Goal: Information Seeking & Learning: Learn about a topic

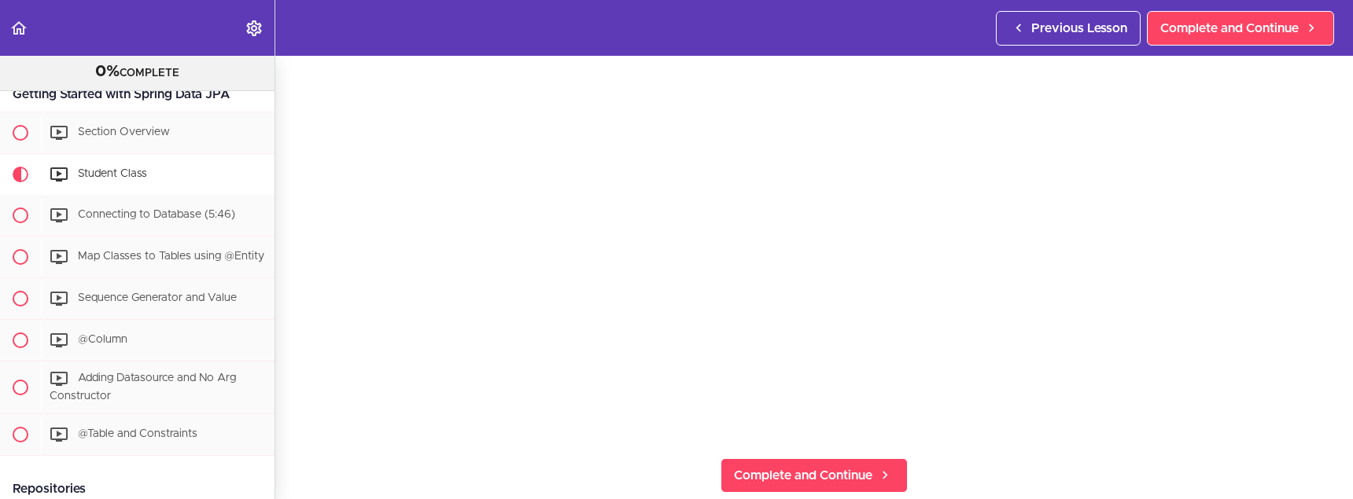
scroll to position [197, 0]
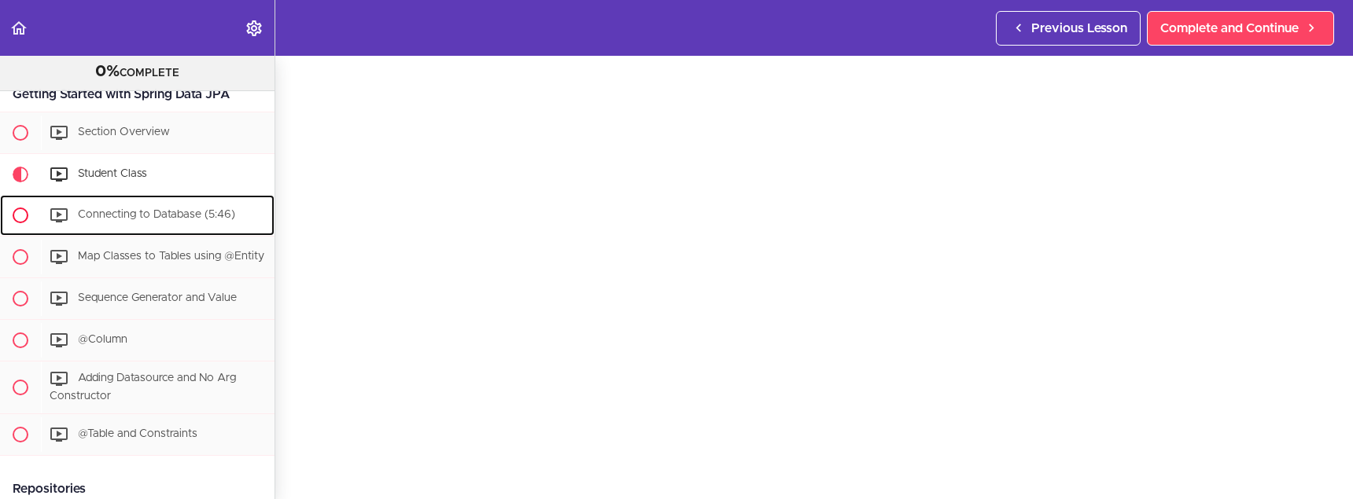
click at [165, 220] on span "Connecting to Database (5:46)" at bounding box center [156, 214] width 157 height 11
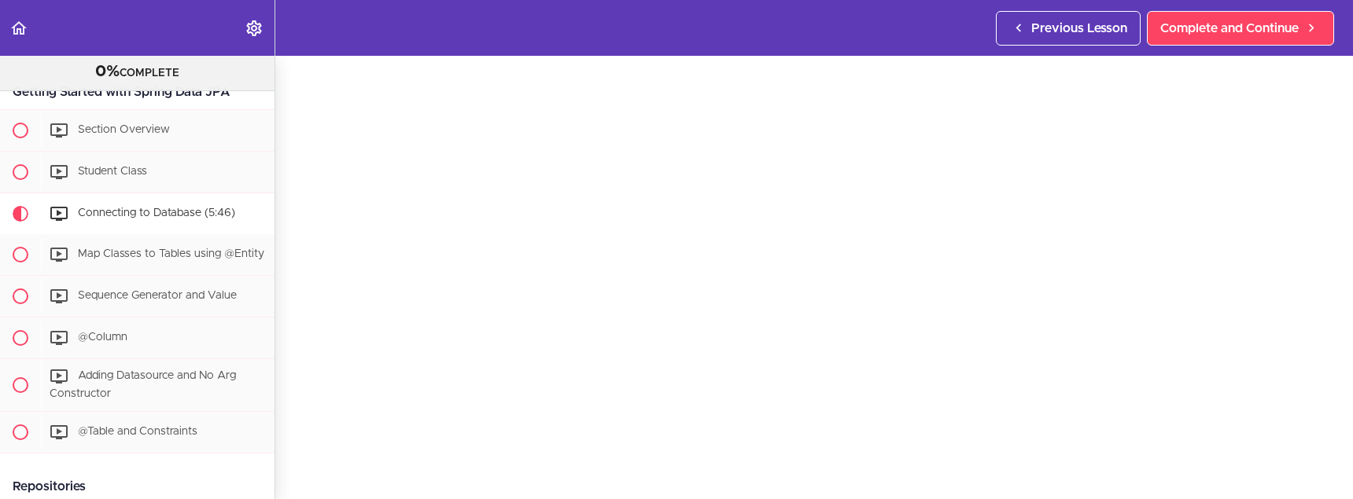
scroll to position [197, 0]
click at [166, 252] on span "Map Classes to Tables using @Entity" at bounding box center [171, 254] width 186 height 11
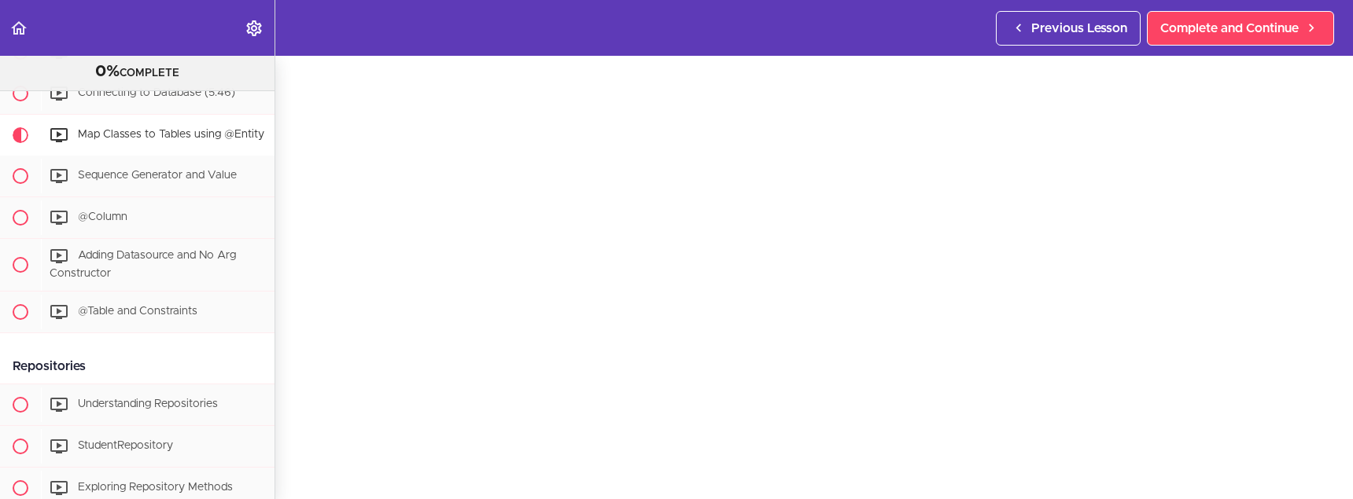
scroll to position [197, 0]
click at [112, 179] on span "Sequence Generator and Value" at bounding box center [157, 175] width 159 height 11
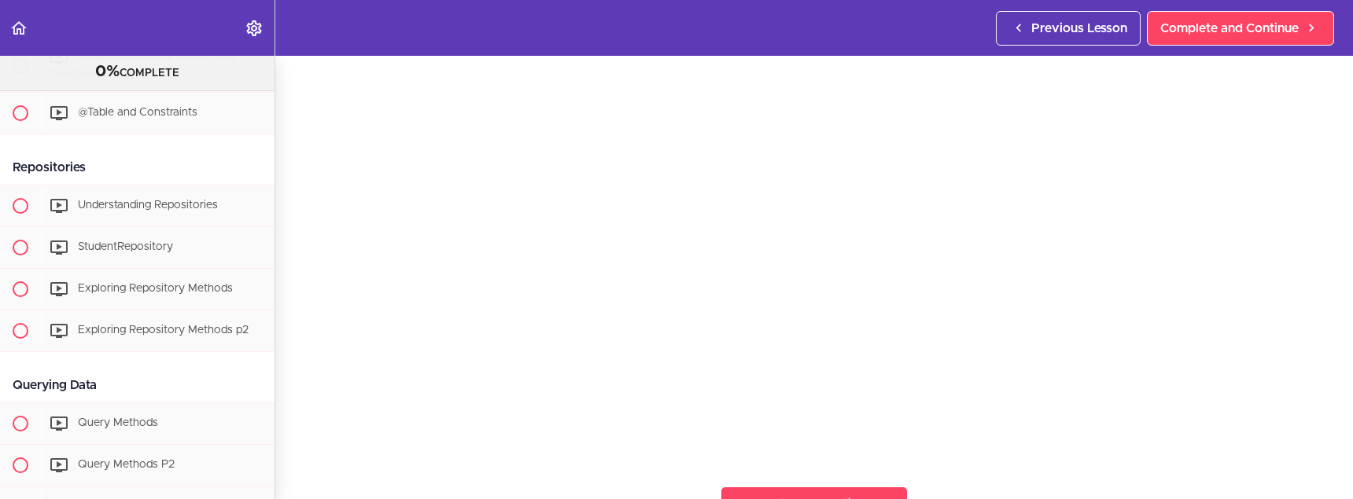
scroll to position [650, 0]
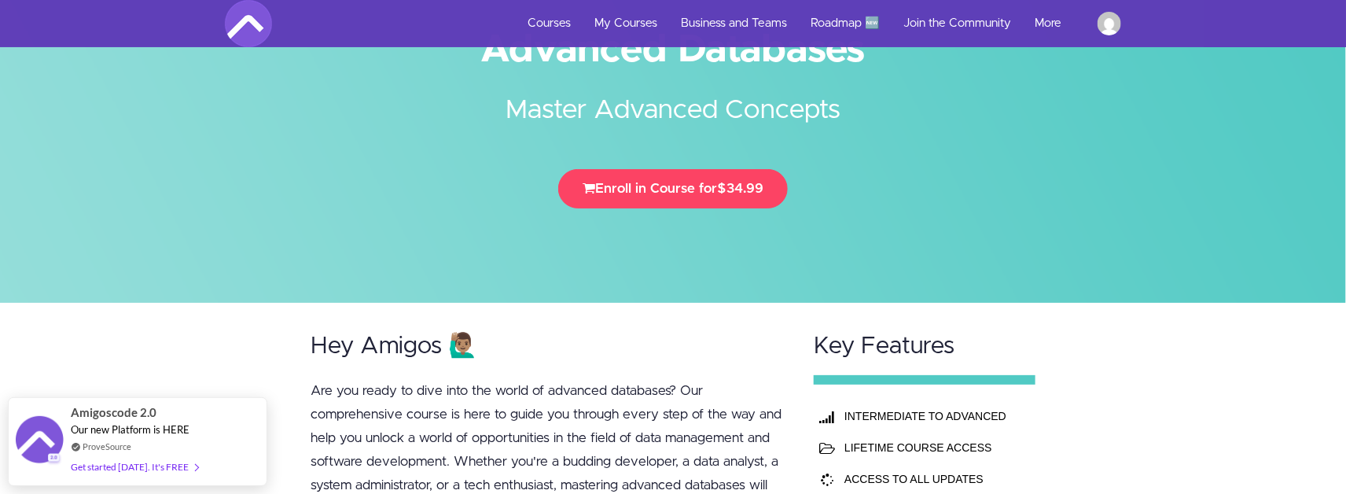
scroll to position [56, 0]
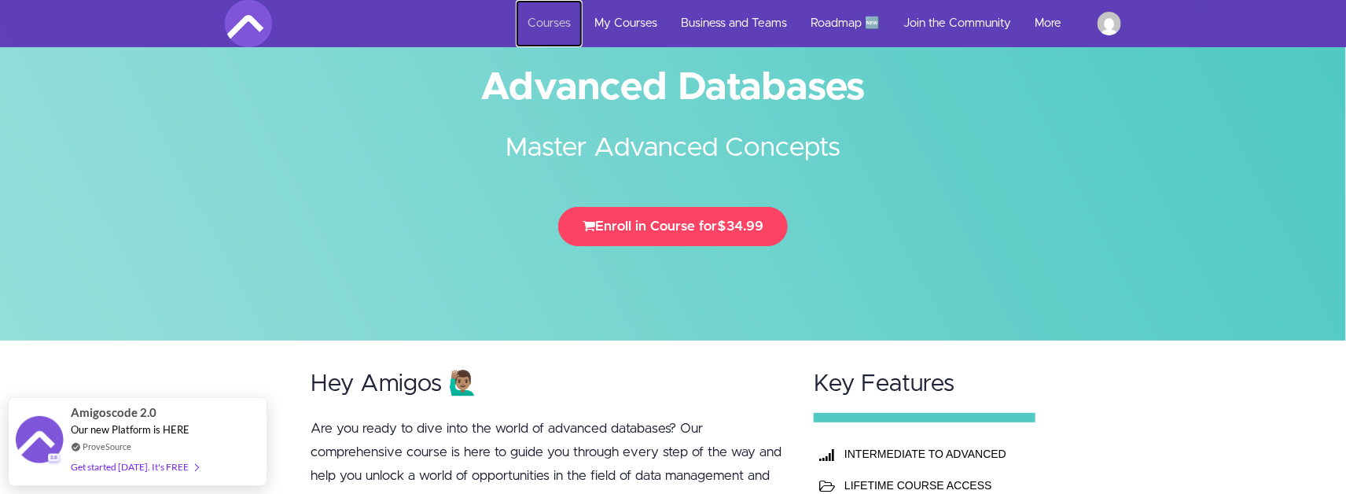
click at [562, 20] on link "Courses" at bounding box center [549, 23] width 67 height 47
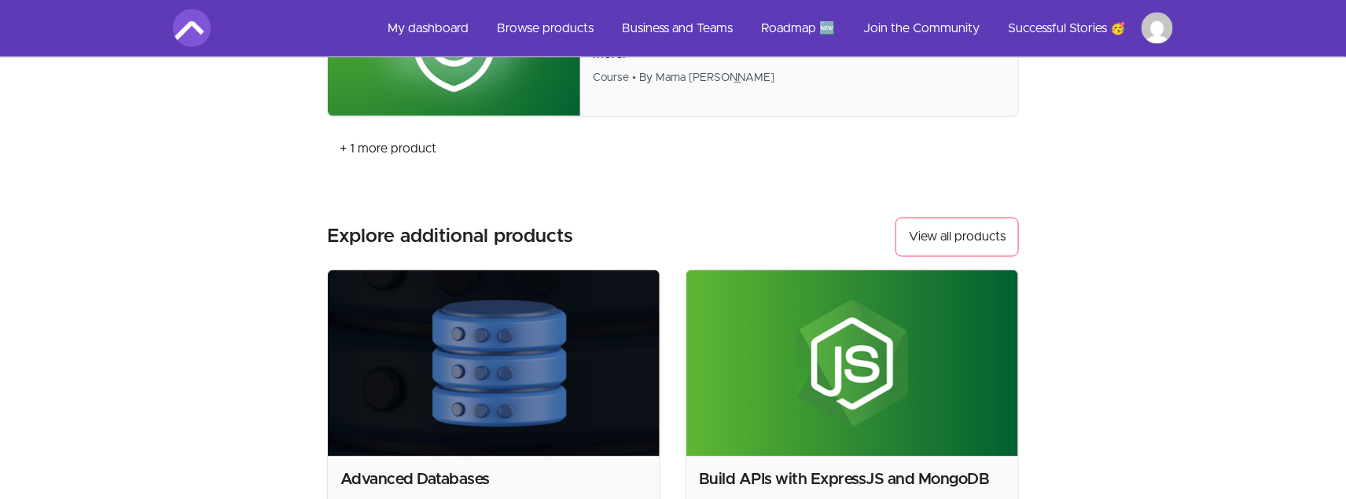
scroll to position [1180, 0]
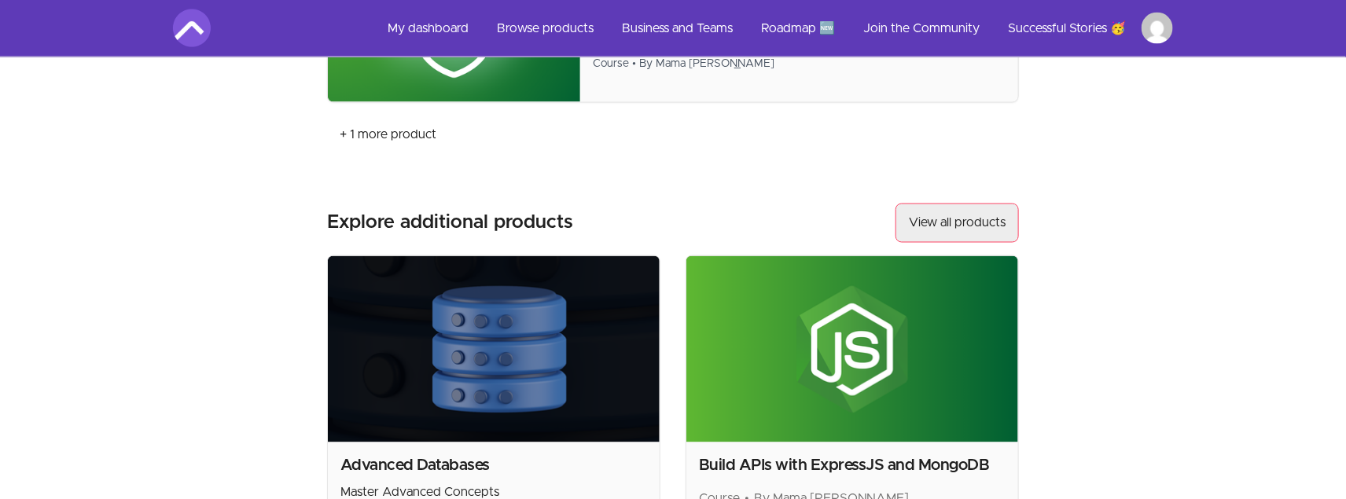
click at [935, 212] on link "View all products" at bounding box center [957, 223] width 123 height 39
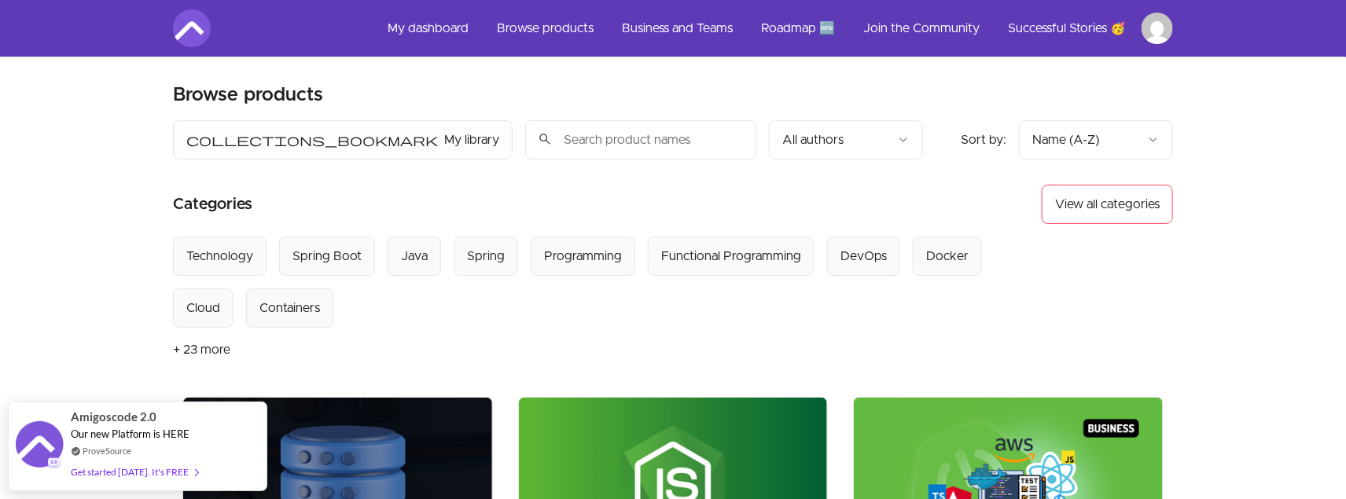
click at [525, 138] on input "search" at bounding box center [640, 139] width 231 height 39
click at [223, 347] on button "+ 23 more" at bounding box center [201, 350] width 57 height 44
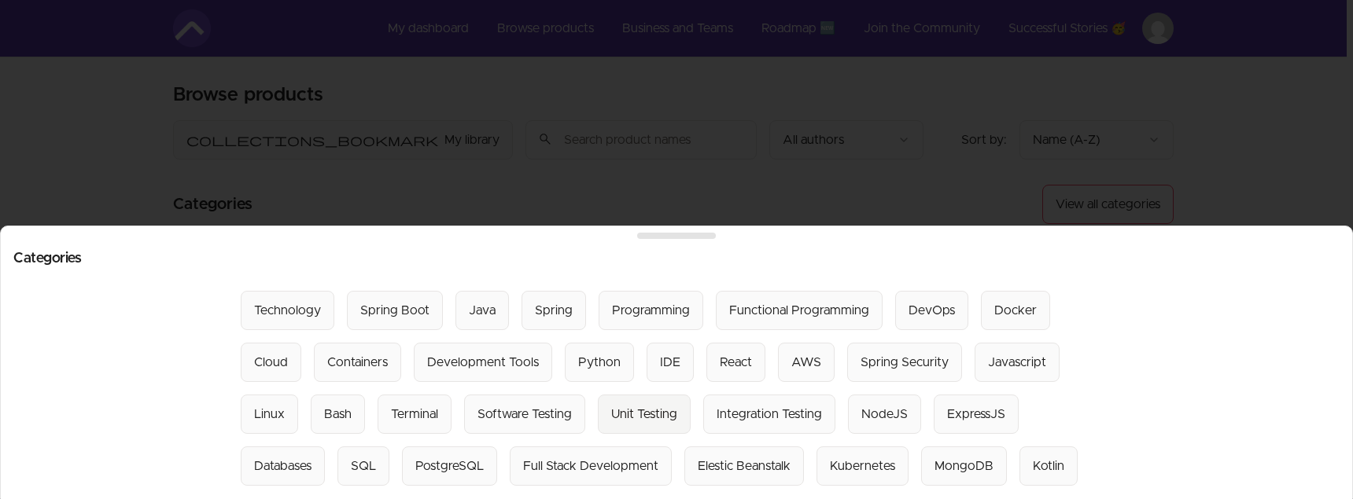
click at [651, 417] on div "Unit Testing" at bounding box center [644, 414] width 66 height 19
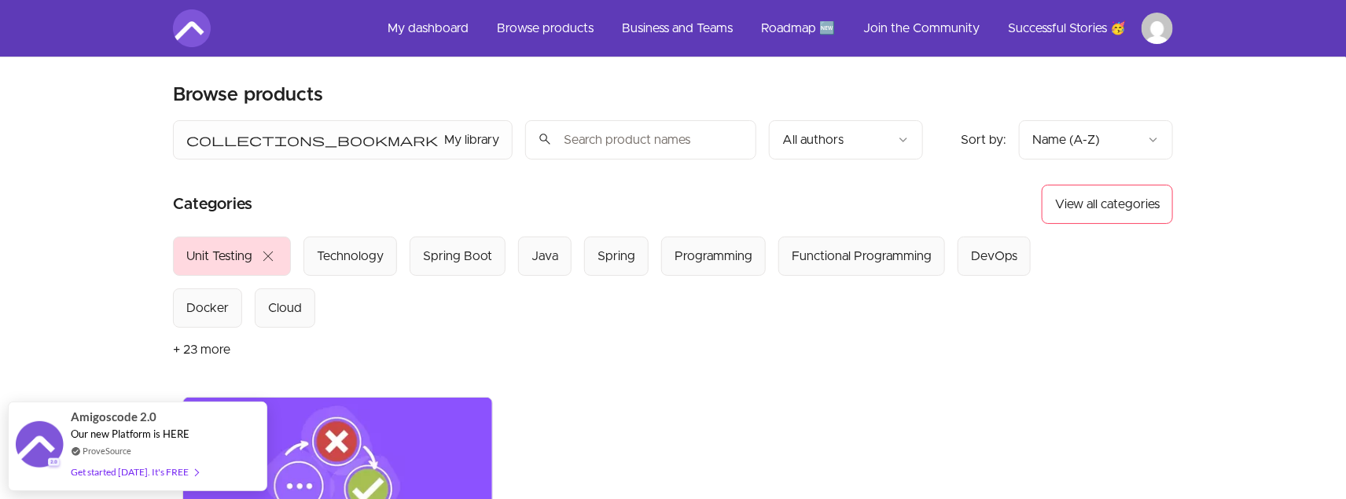
click at [212, 350] on button "+ 23 more" at bounding box center [201, 350] width 57 height 44
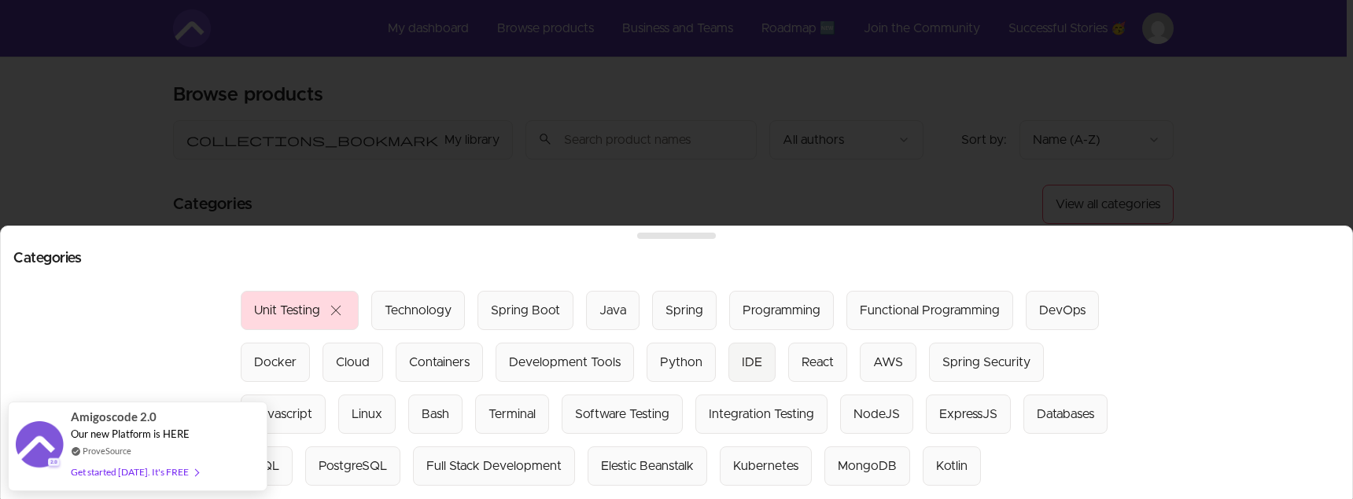
click at [730, 363] on button "IDE" at bounding box center [751, 362] width 47 height 39
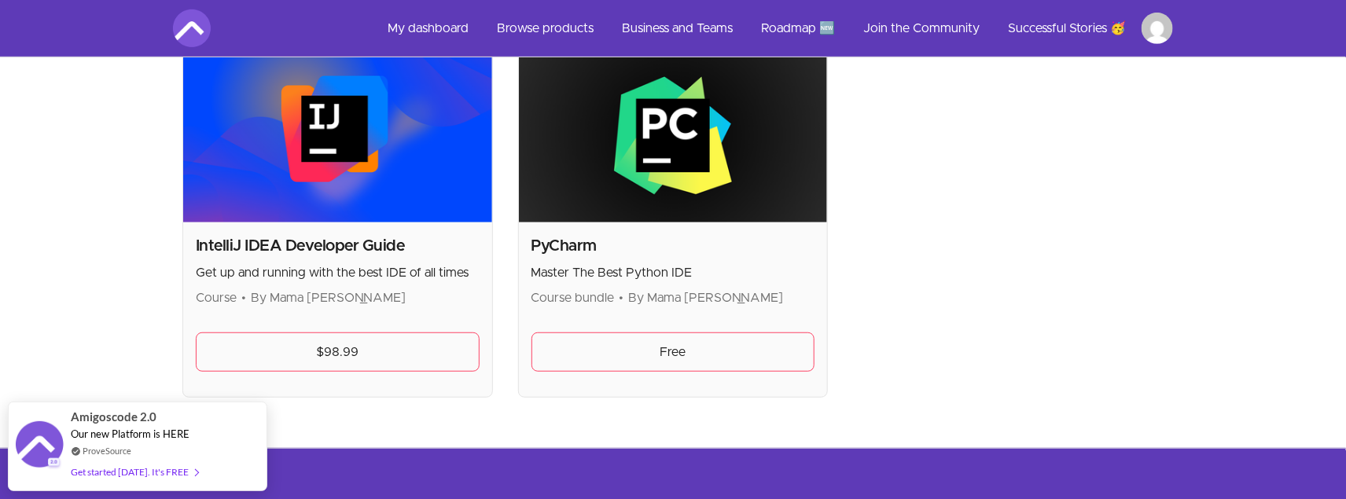
scroll to position [354, 0]
